Goal: Transaction & Acquisition: Purchase product/service

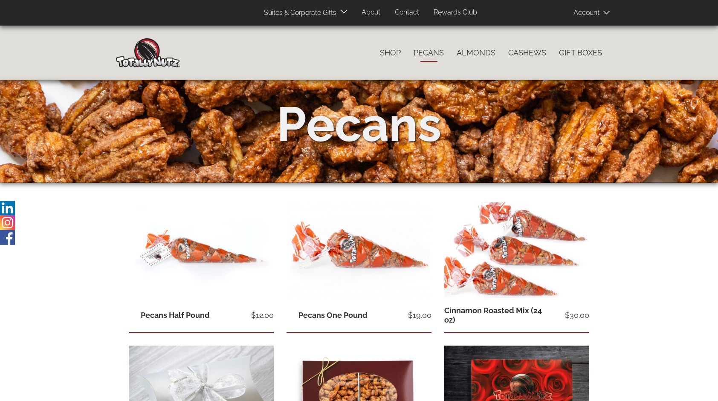
click at [383, 12] on link "About" at bounding box center [371, 12] width 32 height 17
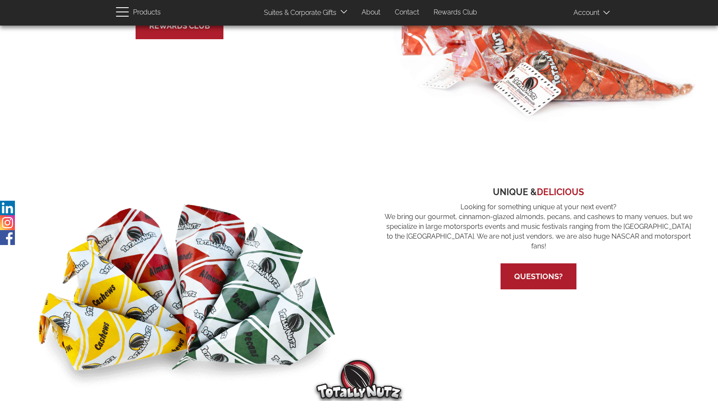
scroll to position [349, 0]
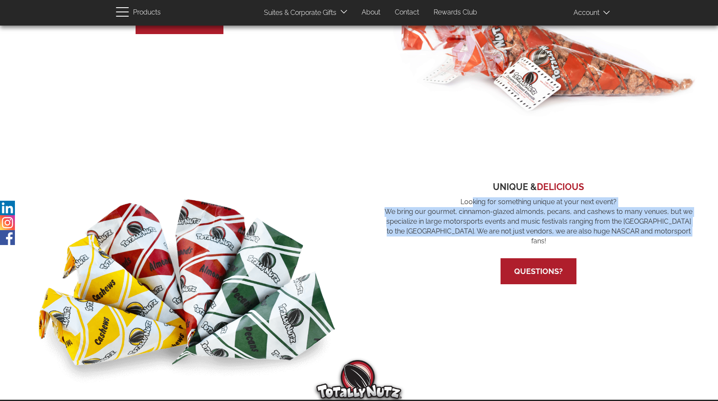
drag, startPoint x: 673, startPoint y: 229, endPoint x: 441, endPoint y: 198, distance: 234.4
click at [441, 198] on p "Looking for something unique at your next event? We bring our gourmet, cinnamon…" at bounding box center [539, 221] width 312 height 49
copy p "Looking for something unique at your next event? We bring our gourmet, cinnamon…"
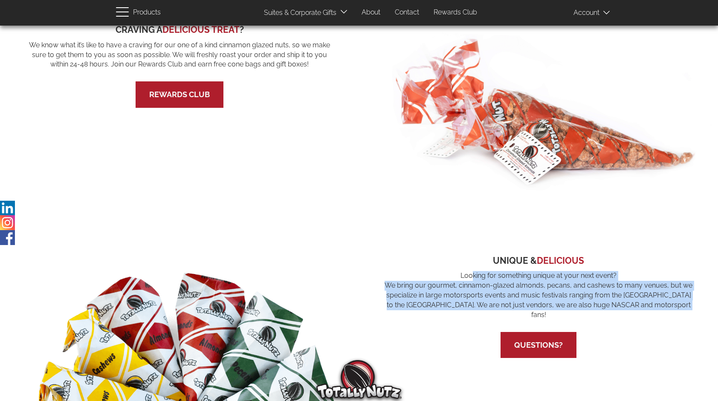
scroll to position [243, 0]
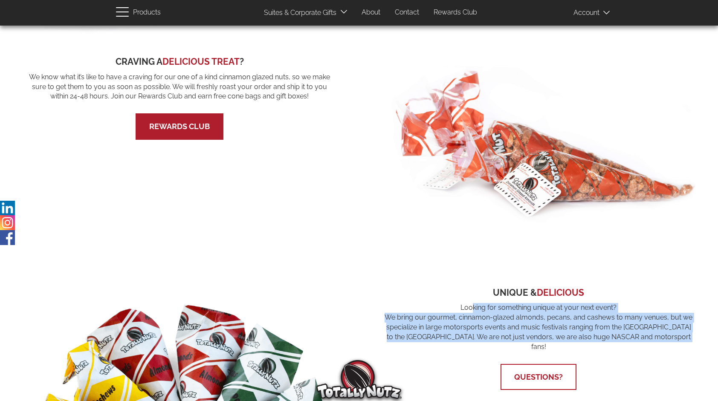
click at [539, 373] on link "Questions?" at bounding box center [538, 377] width 49 height 9
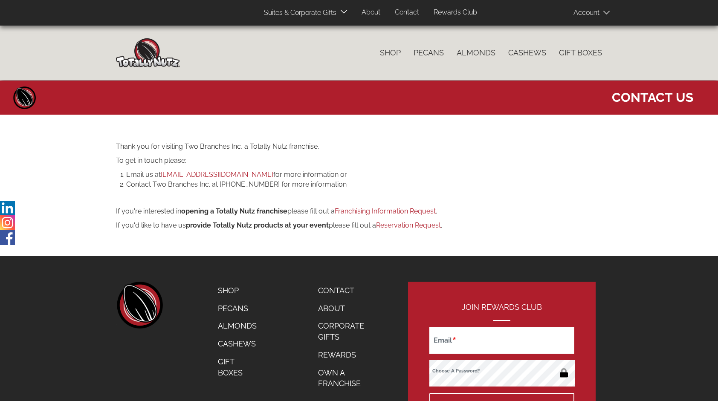
click at [140, 44] on img at bounding box center [148, 52] width 64 height 29
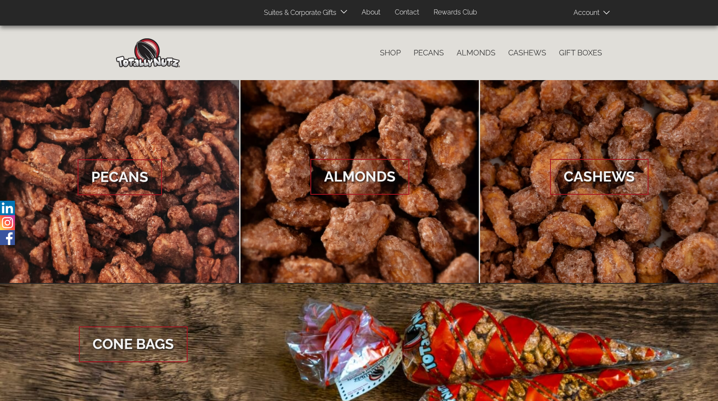
click at [373, 14] on link "About" at bounding box center [371, 12] width 32 height 17
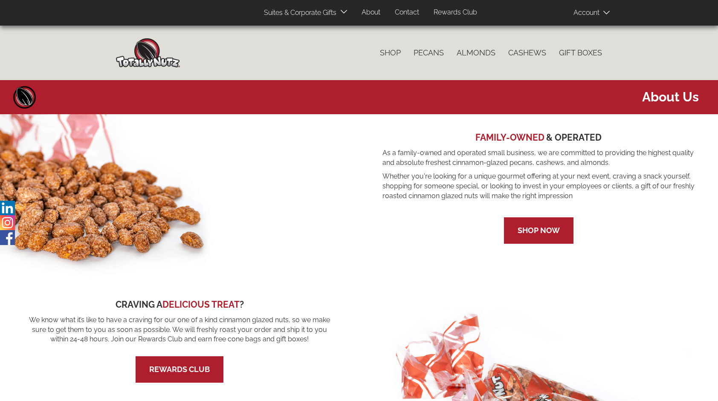
click at [332, 15] on link "Suites & Corporate Gifts" at bounding box center [298, 13] width 81 height 17
click at [342, 9] on icon at bounding box center [344, 12] width 6 height 6
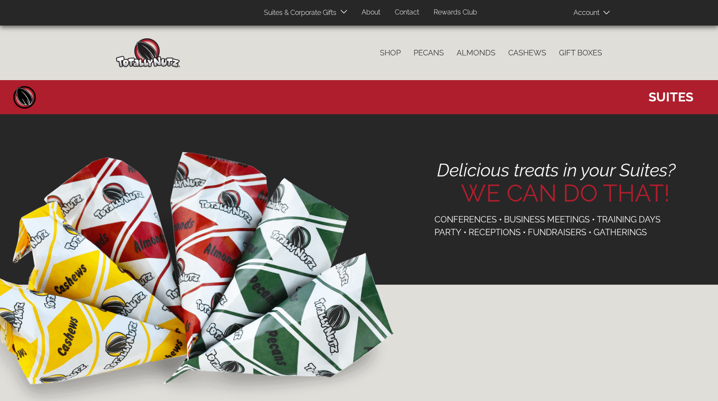
click at [311, 10] on link "Suites & Corporate Gifts" at bounding box center [298, 13] width 81 height 17
click at [339, 15] on li "Suites & Corporate Gifts Corporate Gifts Suites" at bounding box center [306, 13] width 96 height 17
click at [342, 13] on icon at bounding box center [344, 12] width 6 height 6
click at [313, 31] on link "Corporate Gifts" at bounding box center [290, 31] width 65 height 12
